Goal: Task Accomplishment & Management: Manage account settings

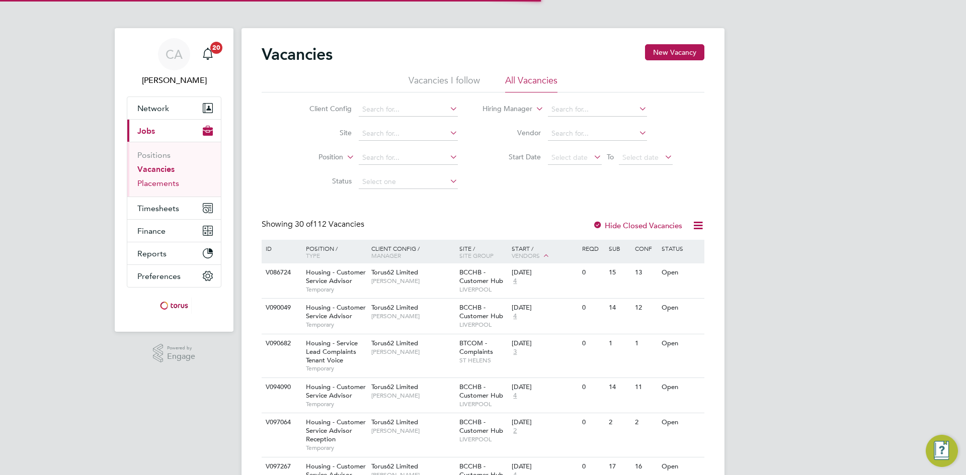
click at [155, 186] on link "Placements" at bounding box center [158, 184] width 42 height 10
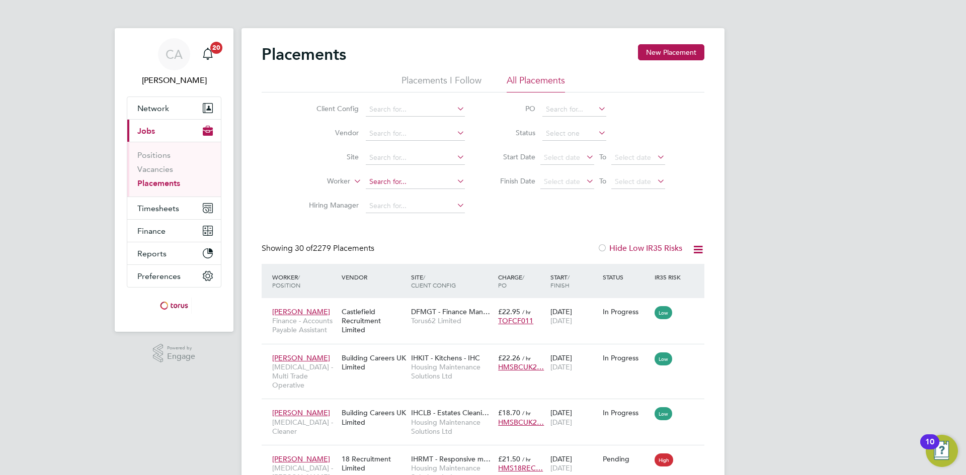
click at [384, 178] on input at bounding box center [415, 182] width 99 height 14
type input "Andrew Old"
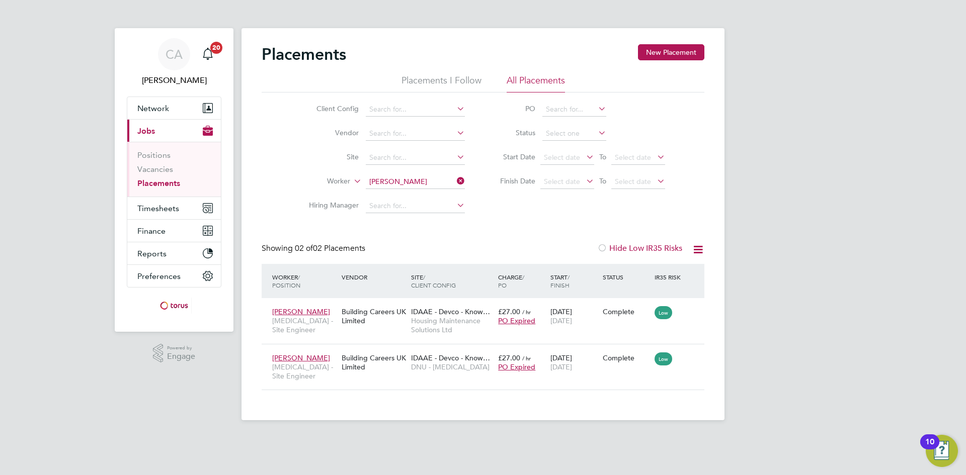
click at [455, 179] on icon at bounding box center [455, 181] width 0 height 14
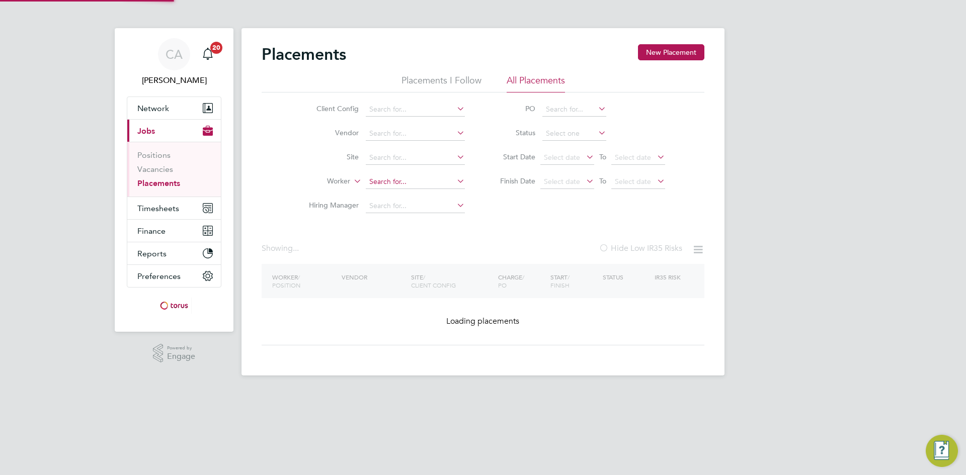
click at [423, 179] on input at bounding box center [415, 182] width 99 height 14
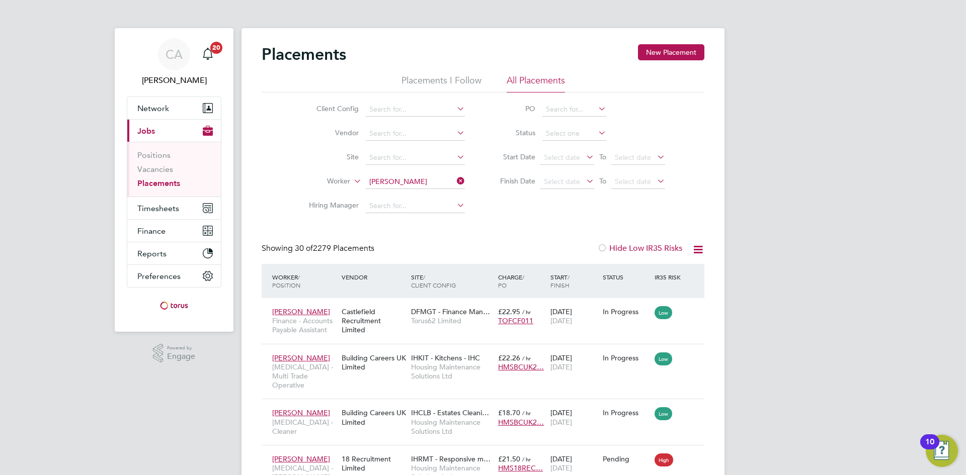
click at [441, 282] on li "Andy Carberry" at bounding box center [427, 288] width 124 height 14
type input "Andy Carberry"
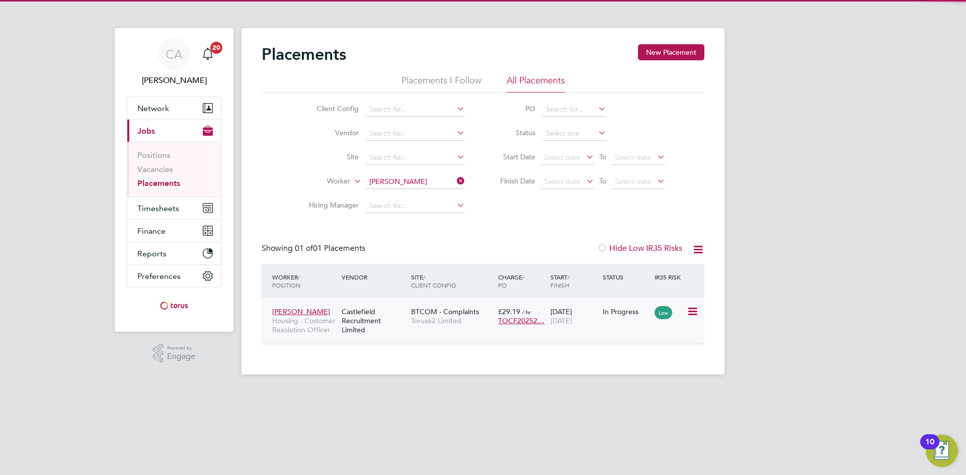
click at [411, 317] on span "Torus62 Limited" at bounding box center [452, 320] width 82 height 9
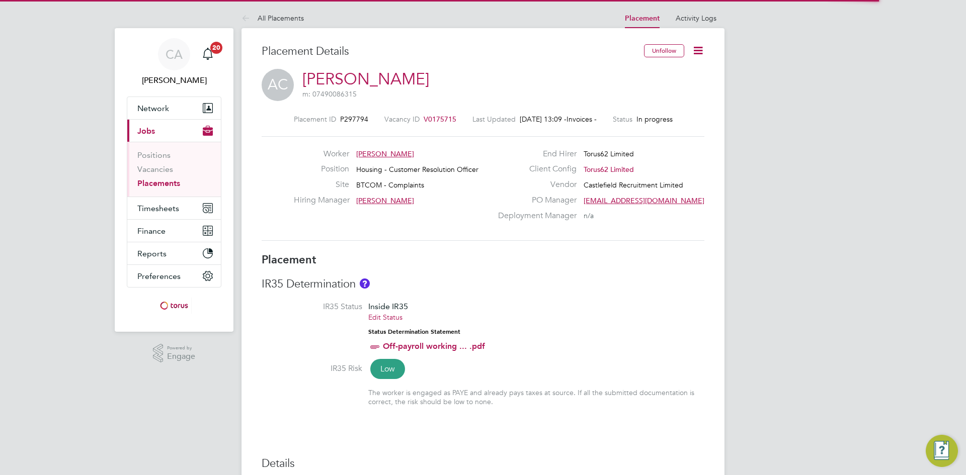
click at [702, 51] on icon at bounding box center [698, 50] width 13 height 13
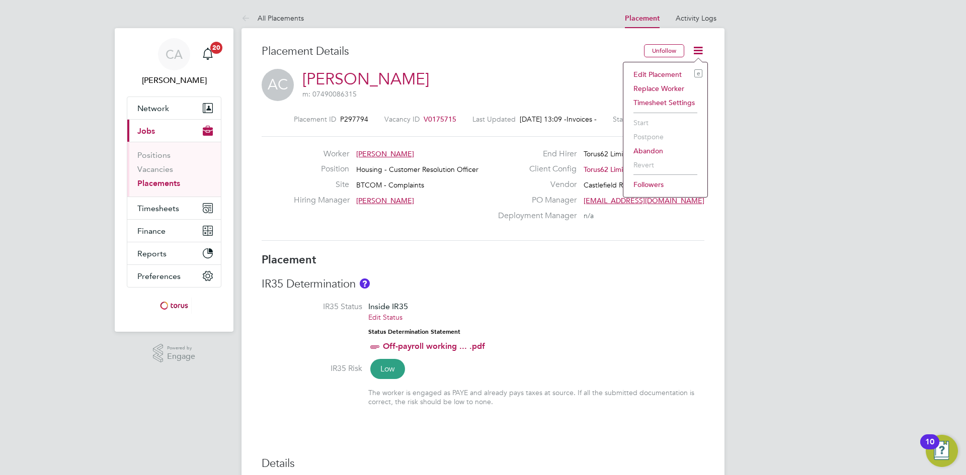
click at [653, 75] on li "Edit Placement e" at bounding box center [665, 74] width 74 height 14
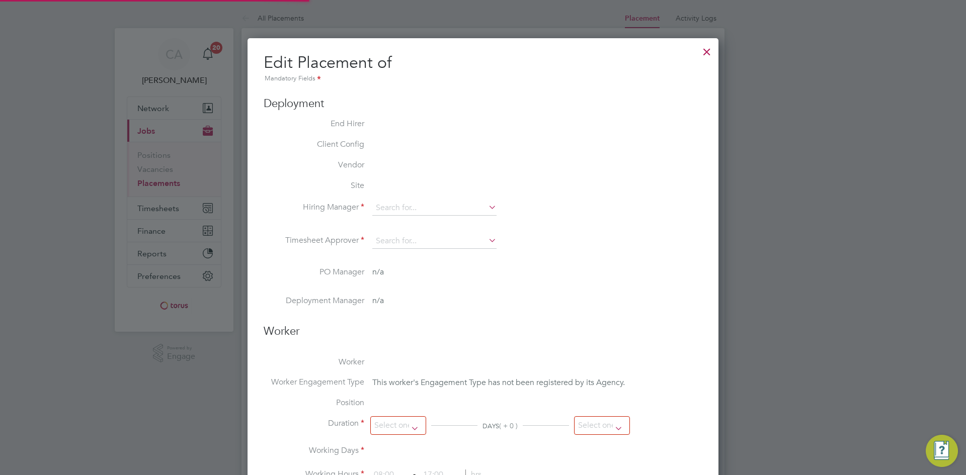
type input "Kitty Wong"
type input "14 Jul 2025"
type input "[DATE]"
type input "08:00"
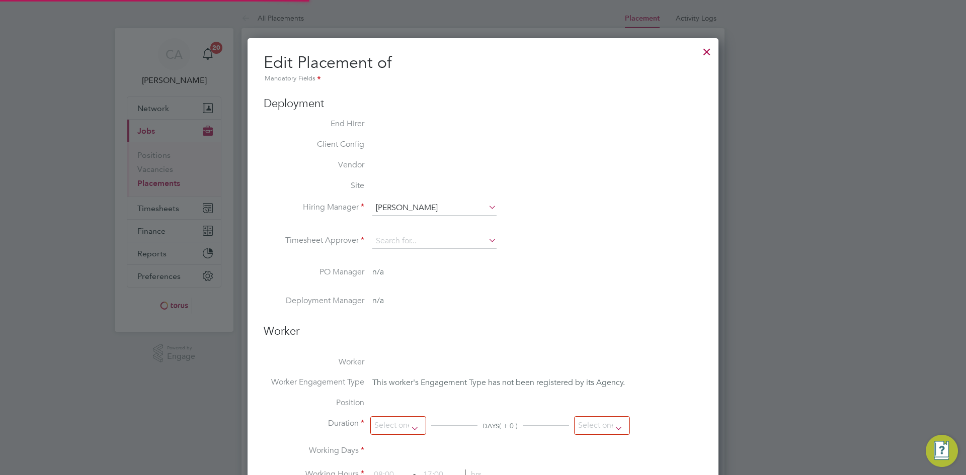
type input "18:00"
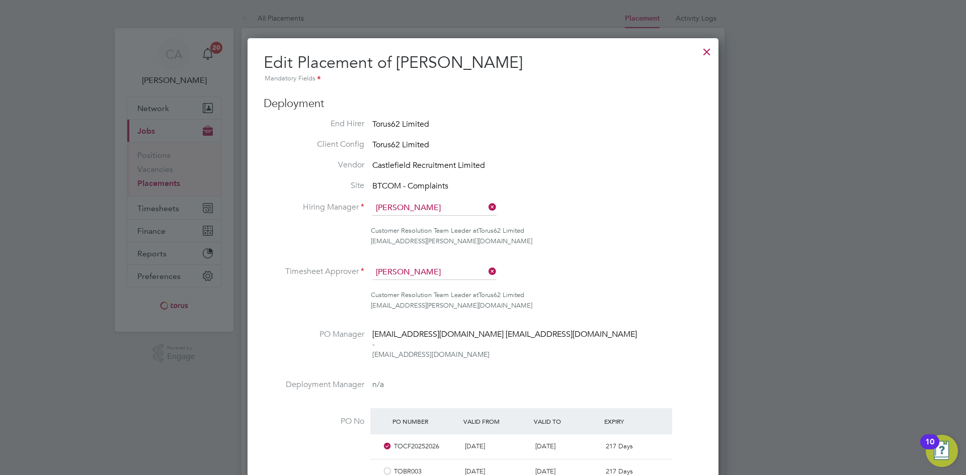
click at [707, 51] on div at bounding box center [707, 49] width 18 height 18
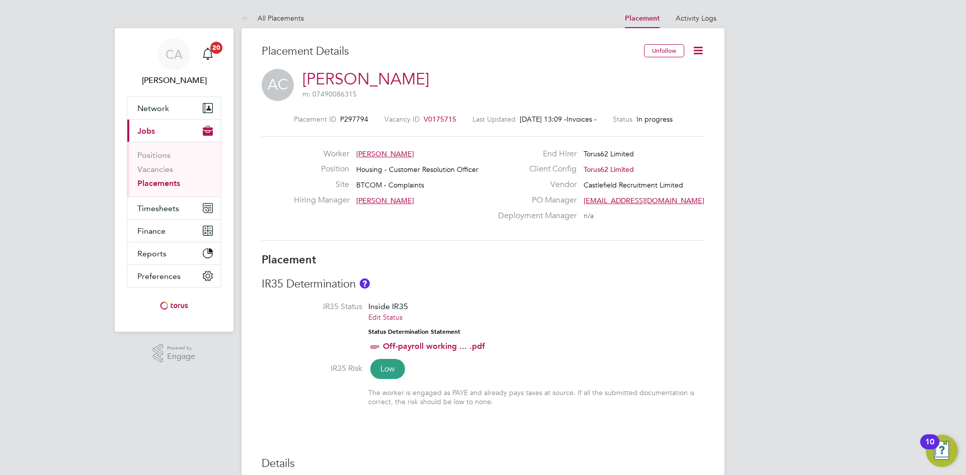
click at [424, 119] on span "V0175715" at bounding box center [440, 119] width 33 height 9
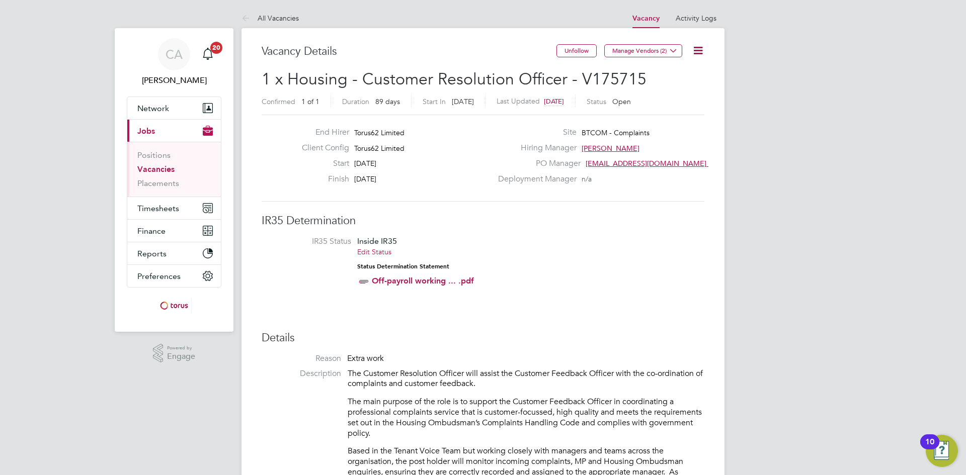
click at [695, 50] on icon at bounding box center [698, 50] width 13 height 13
click at [679, 71] on li "Edit Vacancy e" at bounding box center [674, 74] width 58 height 14
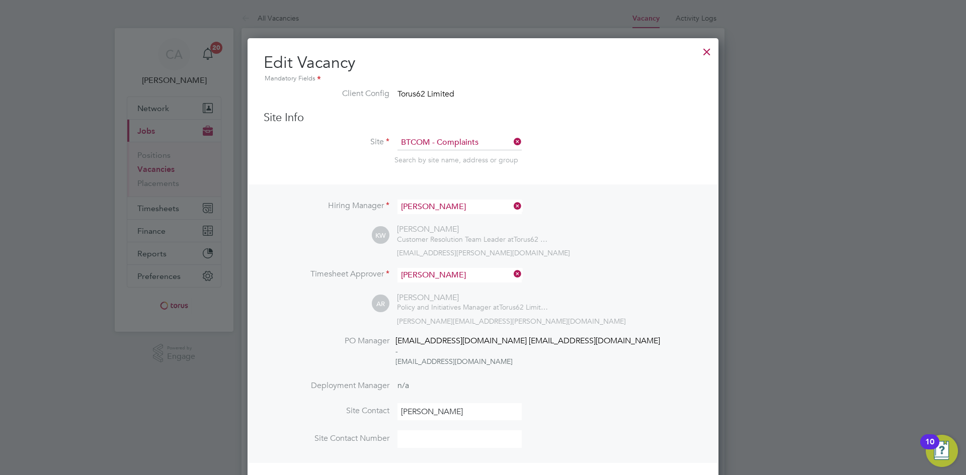
click at [512, 272] on icon at bounding box center [512, 274] width 0 height 14
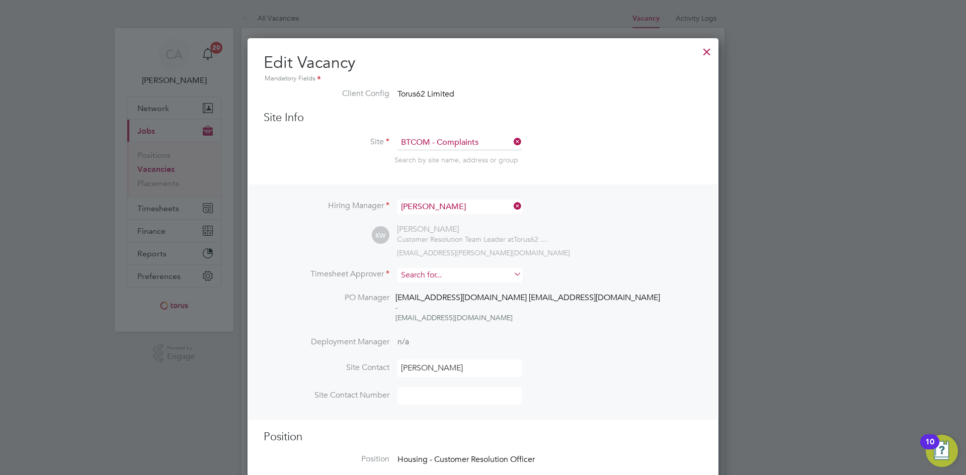
click at [480, 274] on input at bounding box center [459, 275] width 124 height 15
click at [482, 290] on li "Kitty Wong" at bounding box center [459, 290] width 125 height 14
type input "Kitty Wong"
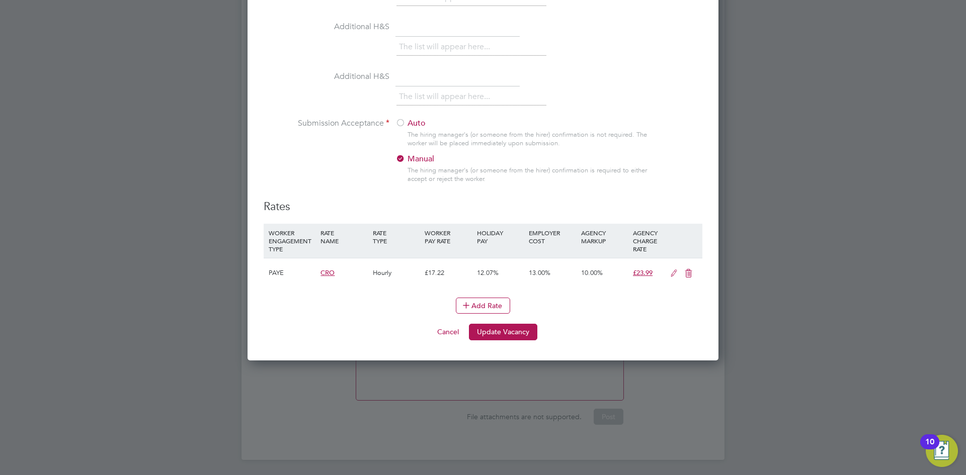
click at [518, 331] on button "Update Vacancy" at bounding box center [503, 332] width 68 height 16
